Goal: Information Seeking & Learning: Learn about a topic

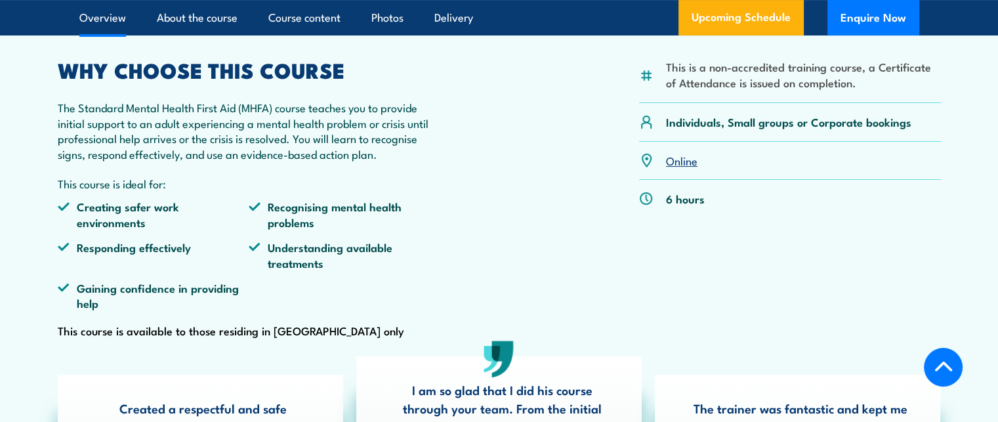
scroll to position [394, 0]
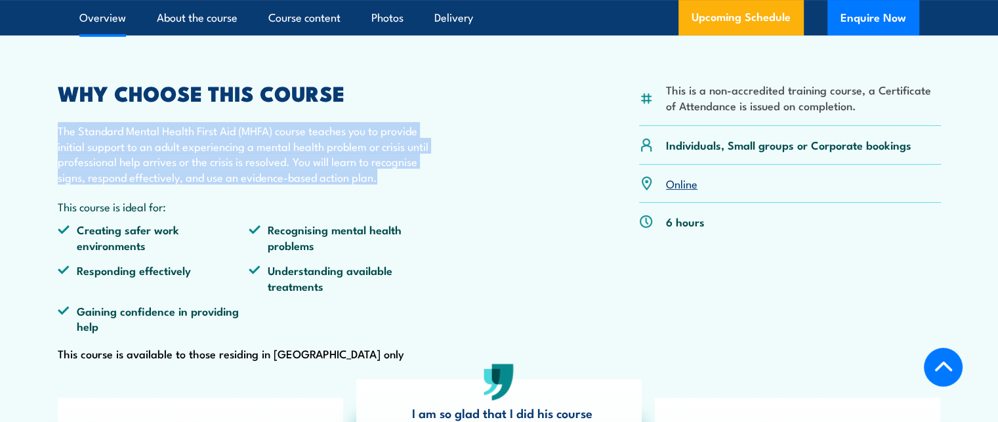
drag, startPoint x: 59, startPoint y: 143, endPoint x: 387, endPoint y: 200, distance: 332.3
click at [387, 200] on div "WHY CHOOSE THIS COURSE The Standard Mental Health First Aid (MHFA) course teach…" at bounding box center [249, 223] width 383 height 280
copy p "The Standard Mental Health First Aid (MHFA) course teaches you to provide initi…"
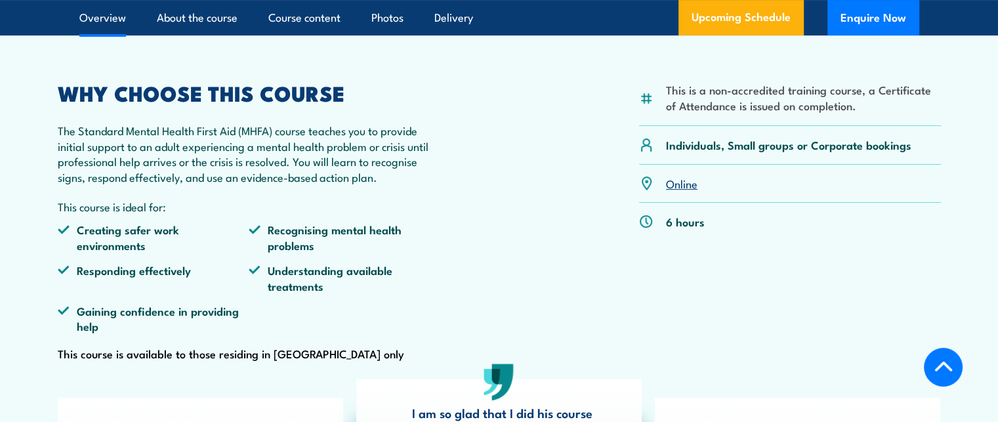
click at [500, 228] on div "This is a non-accredited training course, a Certificate of Attendance is issued…" at bounding box center [499, 223] width 883 height 280
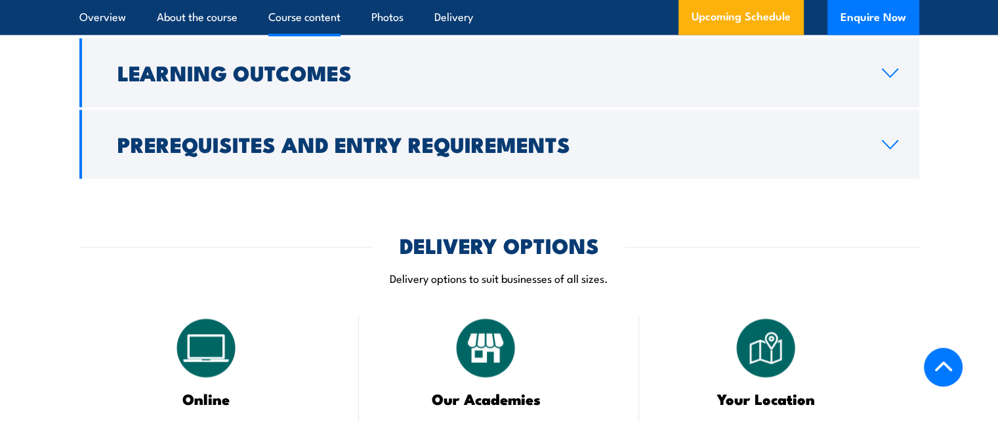
scroll to position [1575, 0]
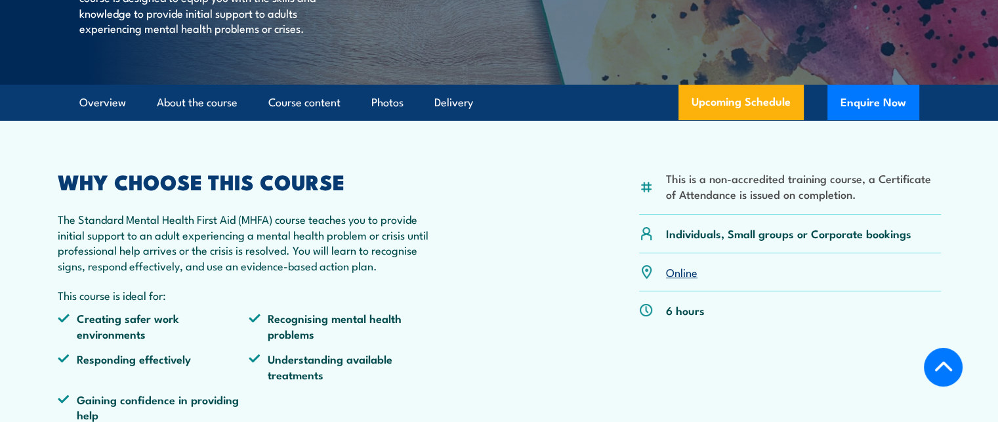
scroll to position [328, 0]
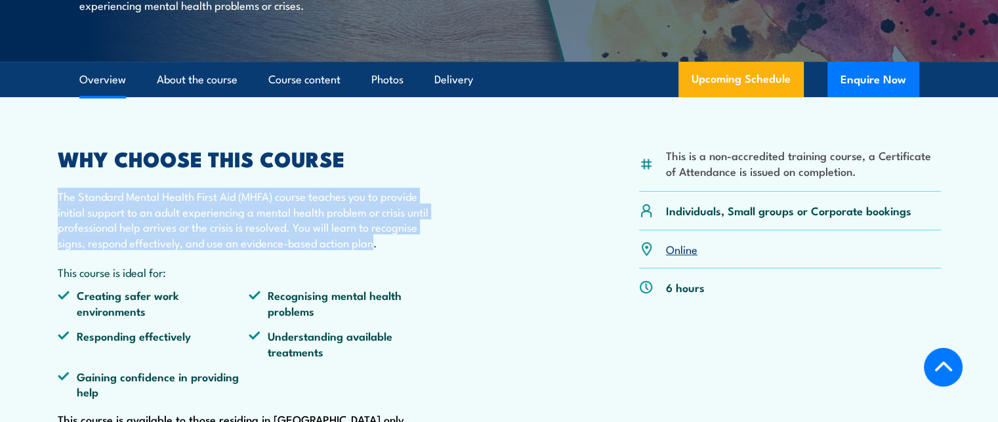
drag, startPoint x: 376, startPoint y: 262, endPoint x: 49, endPoint y: 213, distance: 330.5
click at [49, 213] on article "This is a non-accredited training course, a Certificate of Attendance is issued…" at bounding box center [499, 360] width 919 height 526
copy p "The Standard Mental Health First Aid (MHFA) course teaches you to provide initi…"
